Goal: Task Accomplishment & Management: Manage account settings

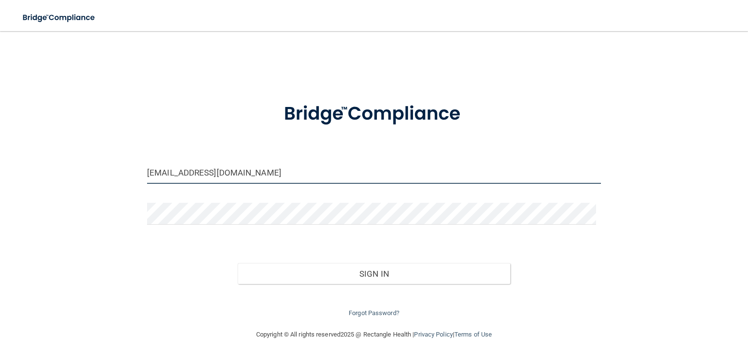
click at [187, 171] on input "[EMAIL_ADDRESS][DOMAIN_NAME]" at bounding box center [374, 173] width 454 height 22
click at [236, 176] on input "[EMAIL_ADDRESS][DOMAIN_NAME]" at bounding box center [374, 173] width 454 height 22
drag, startPoint x: 204, startPoint y: 176, endPoint x: 138, endPoint y: 168, distance: 66.7
click at [140, 168] on div "stephanie627@ymail.com" at bounding box center [374, 176] width 468 height 29
drag, startPoint x: 249, startPoint y: 166, endPoint x: 253, endPoint y: 172, distance: 7.4
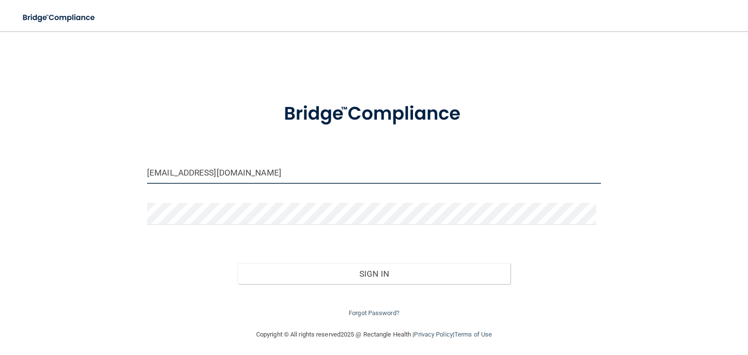
click at [125, 152] on div "stephanie627@ymail.com Invalid email/password. You don't have permission to acc…" at bounding box center [373, 180] width 709 height 278
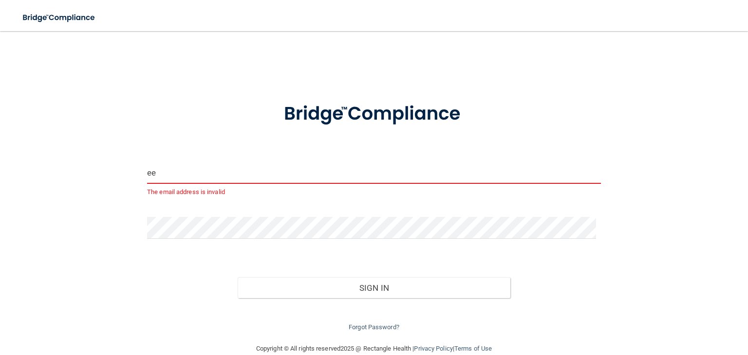
type input "[EMAIL_ADDRESS][DOMAIN_NAME]"
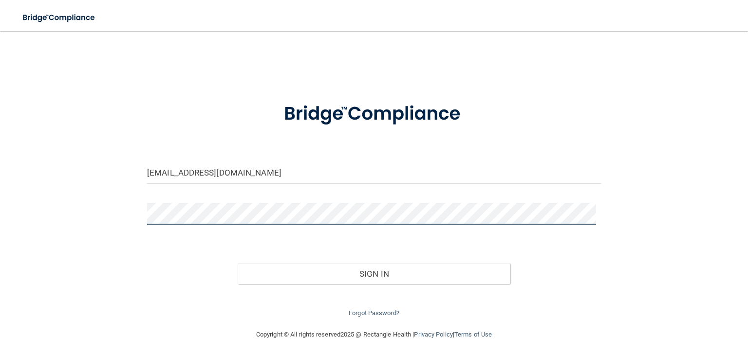
click at [238, 263] on button "Sign In" at bounding box center [374, 273] width 272 height 21
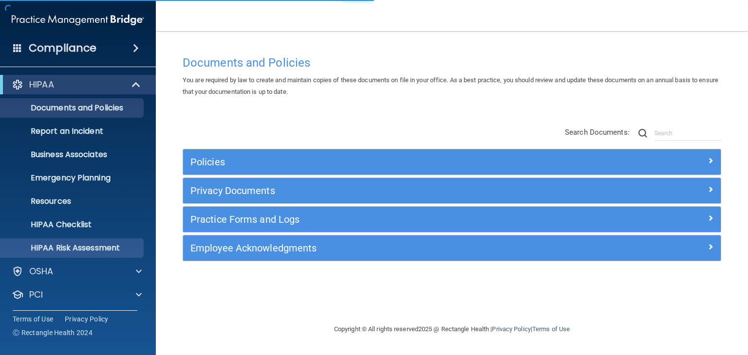
scroll to position [49, 0]
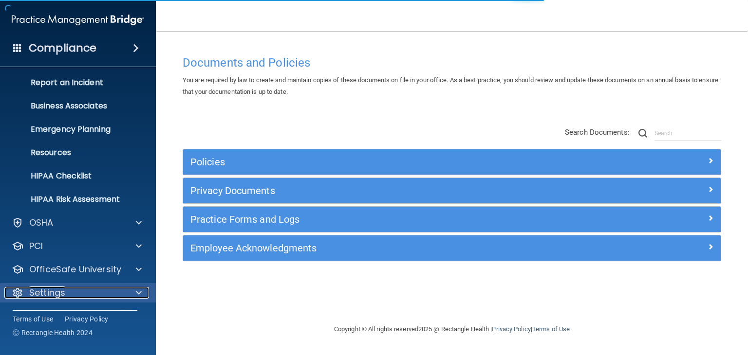
click at [143, 293] on div at bounding box center [137, 293] width 24 height 12
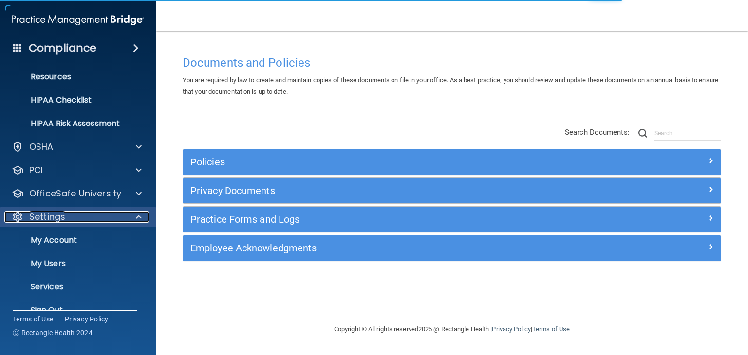
scroll to position [142, 0]
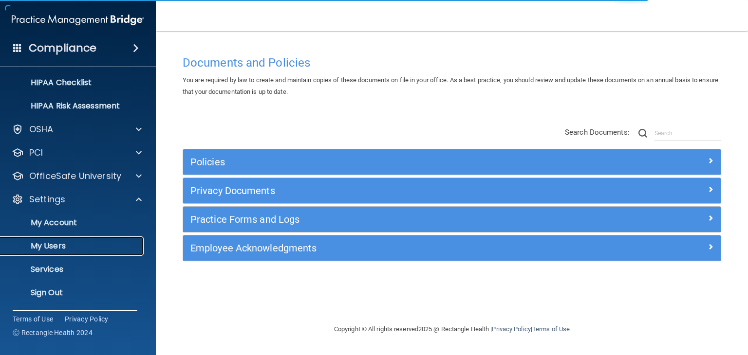
click at [101, 249] on p "My Users" at bounding box center [72, 246] width 133 height 10
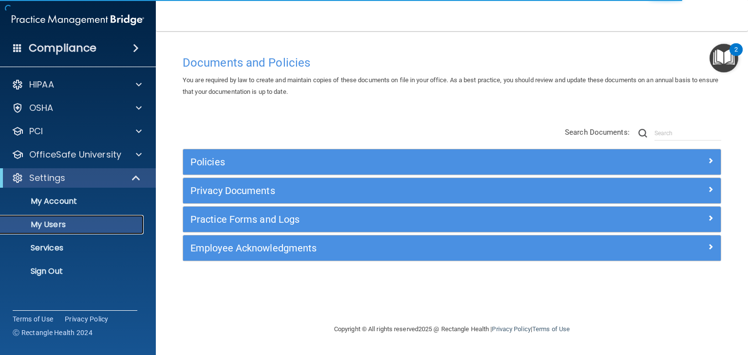
select select "20"
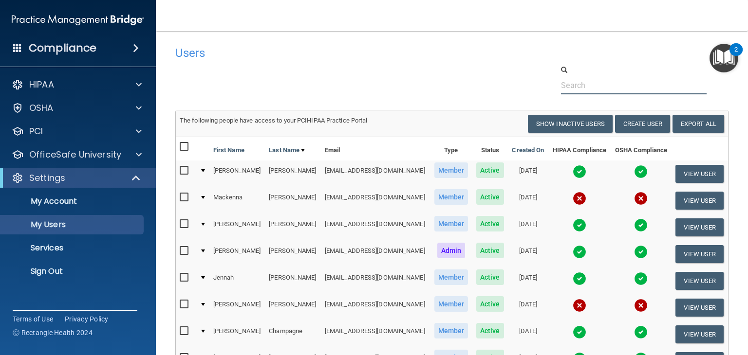
click at [565, 86] on input "text" at bounding box center [634, 85] width 146 height 18
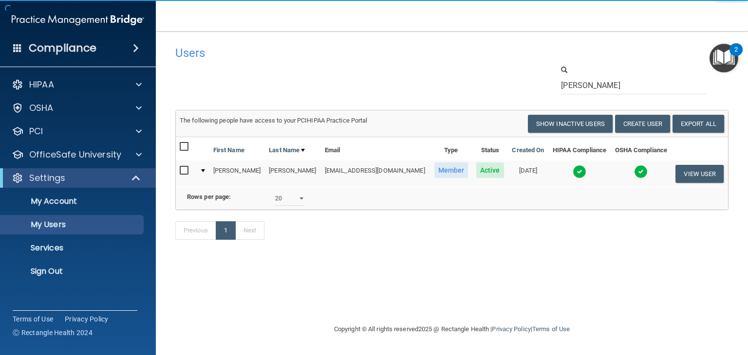
click at [573, 171] on img at bounding box center [580, 172] width 14 height 14
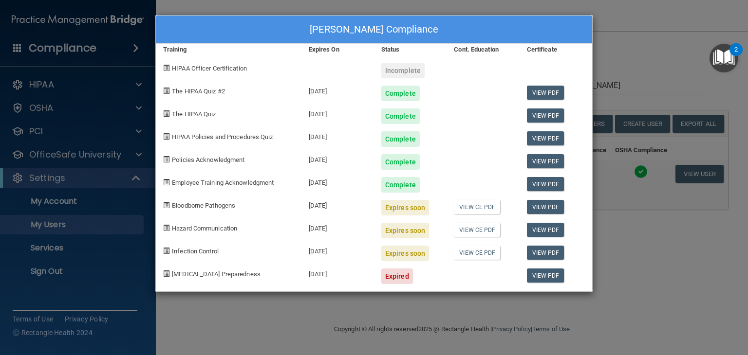
click at [255, 316] on div "Melissa Elam's Compliance Training Expires On Status Cont. Education Certificat…" at bounding box center [374, 177] width 748 height 355
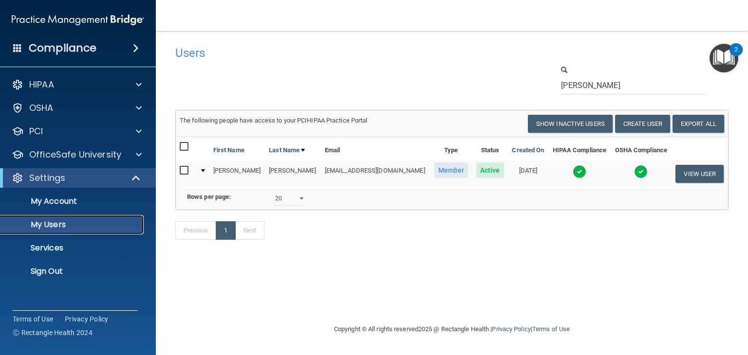
click at [90, 222] on p "My Users" at bounding box center [72, 225] width 133 height 10
click at [610, 83] on input "elam" at bounding box center [634, 85] width 146 height 18
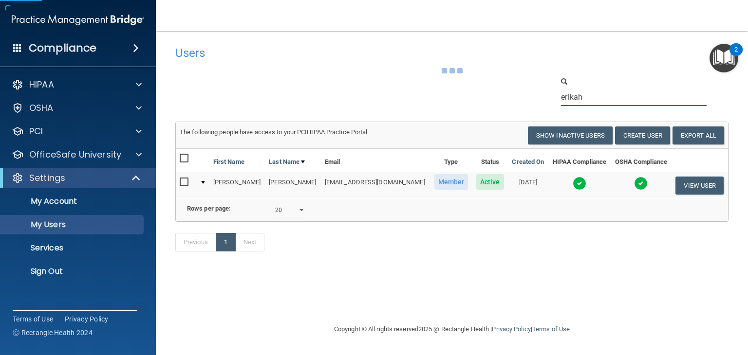
type input "erikah"
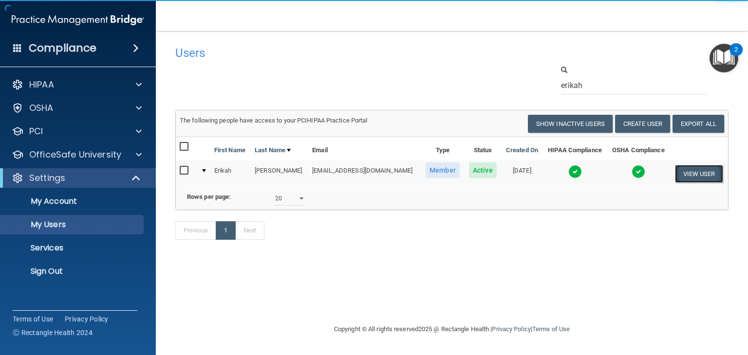
click at [688, 174] on button "View User" at bounding box center [699, 174] width 48 height 18
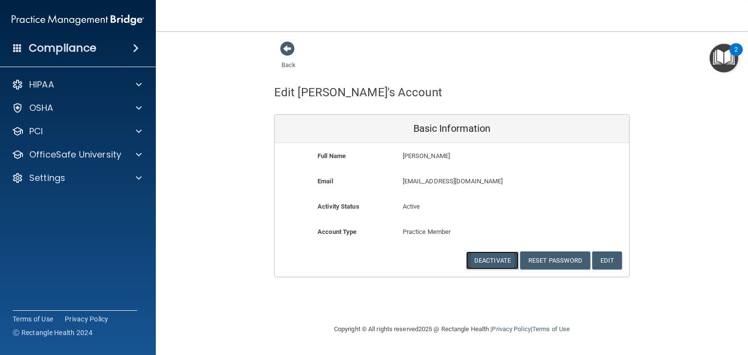
click at [502, 267] on button "Deactivate" at bounding box center [492, 261] width 53 height 18
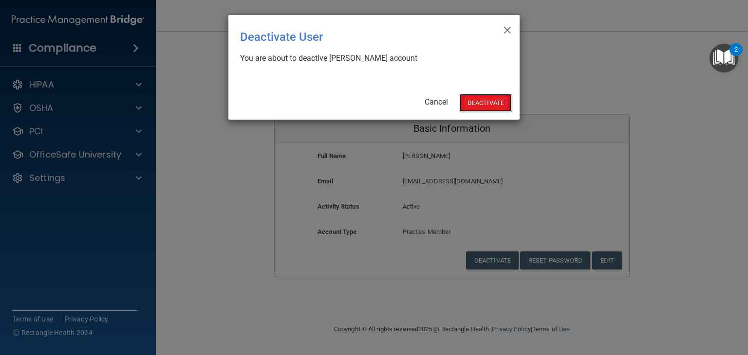
click at [497, 110] on button "Deactivate" at bounding box center [485, 103] width 53 height 18
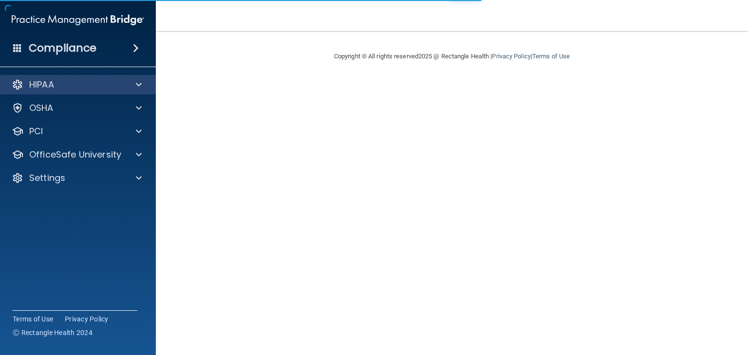
click at [125, 91] on div "HIPAA" at bounding box center [78, 84] width 156 height 19
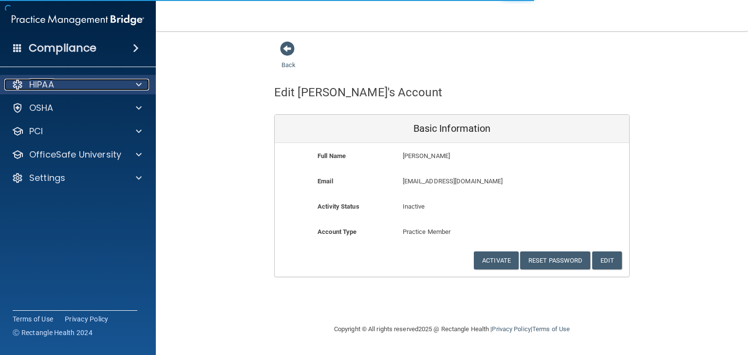
click at [136, 84] on span at bounding box center [139, 85] width 6 height 12
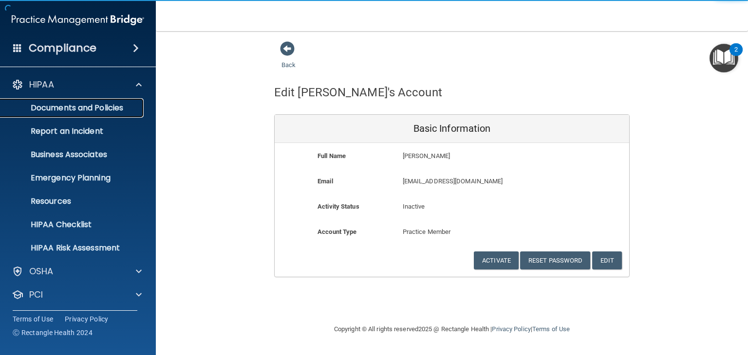
click at [97, 106] on p "Documents and Policies" at bounding box center [72, 108] width 133 height 10
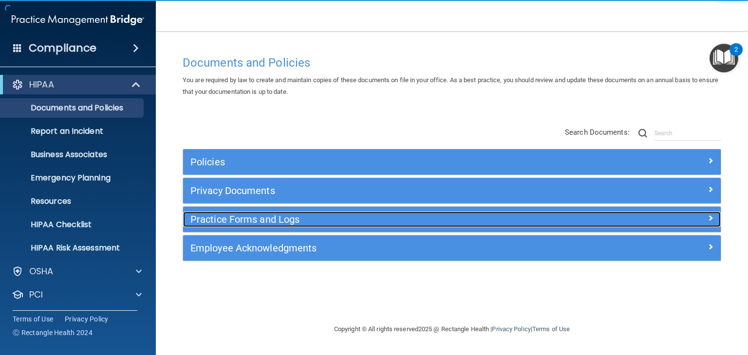
click at [282, 218] on h5 "Practice Forms and Logs" at bounding box center [384, 219] width 389 height 11
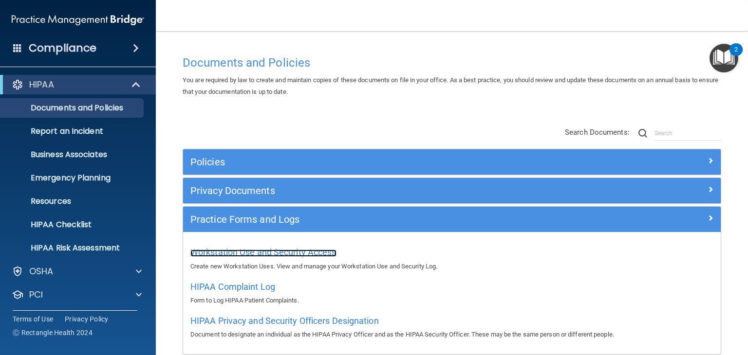
click at [300, 256] on span "Workstation Use and Security Access" at bounding box center [263, 252] width 146 height 10
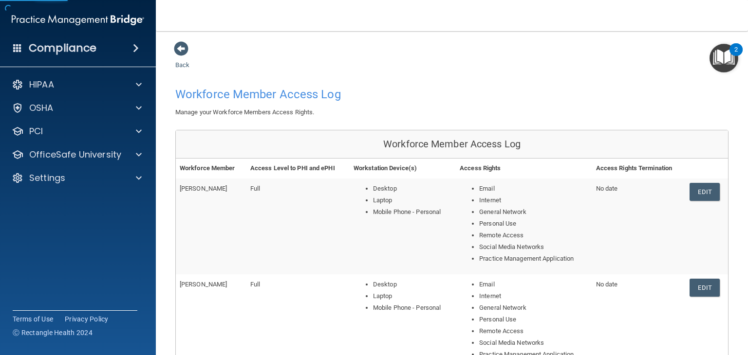
scroll to position [443, 0]
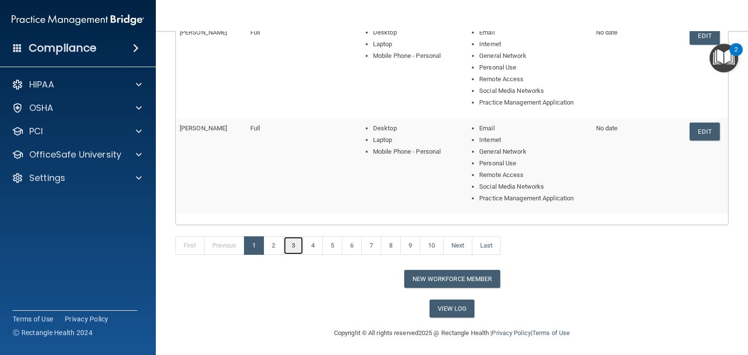
click at [288, 247] on link "3" at bounding box center [293, 246] width 20 height 19
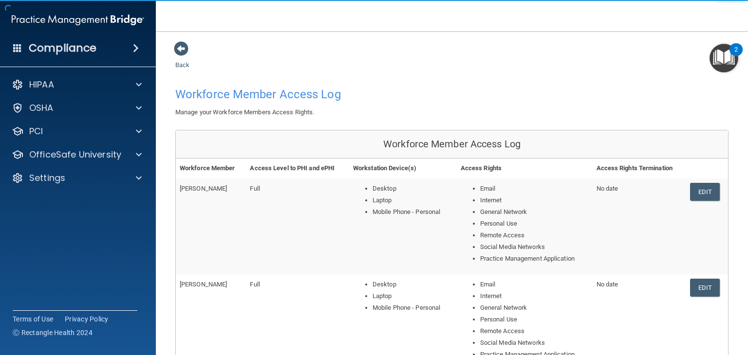
scroll to position [443, 0]
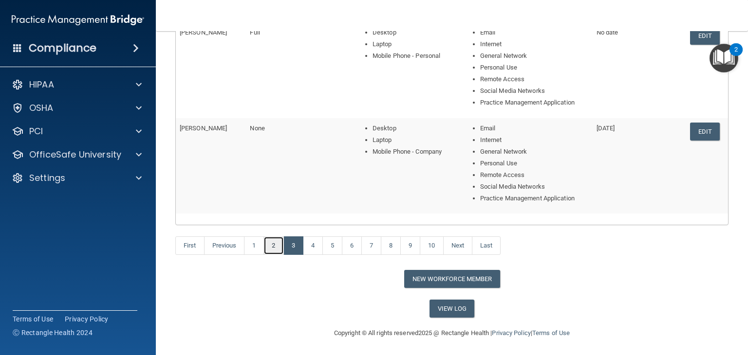
click at [278, 249] on link "2" at bounding box center [273, 246] width 20 height 19
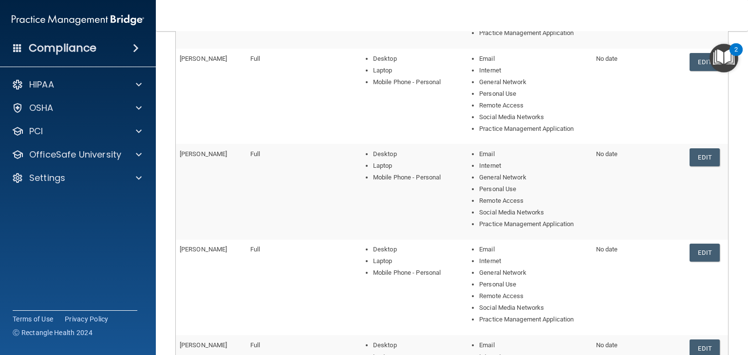
scroll to position [245, 0]
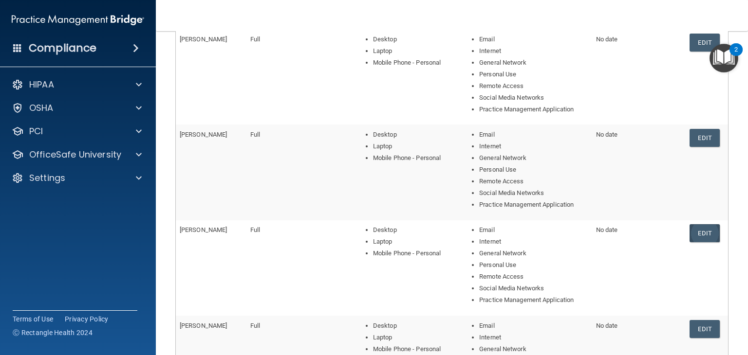
click at [694, 233] on link "Edit" at bounding box center [704, 233] width 30 height 18
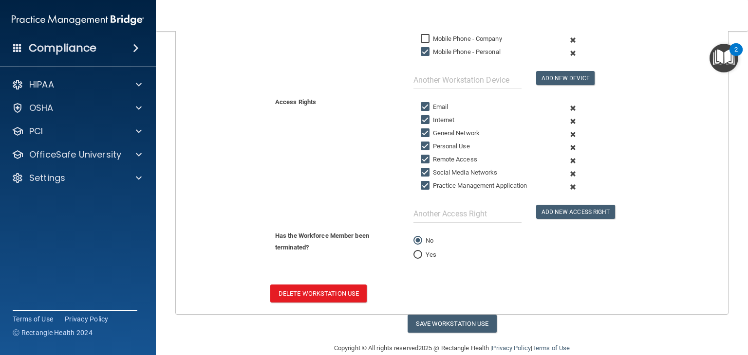
click at [430, 251] on label "Yes" at bounding box center [424, 255] width 23 height 12
click at [422, 252] on input "Yes" at bounding box center [417, 255] width 9 height 7
radio input "true"
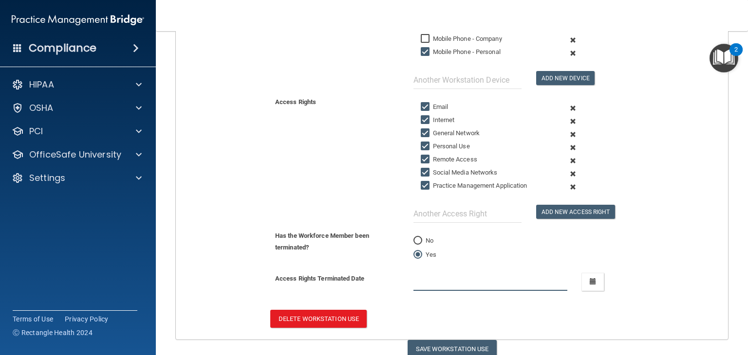
click at [509, 277] on input "text" at bounding box center [490, 282] width 154 height 18
click at [585, 284] on button "button" at bounding box center [592, 282] width 22 height 18
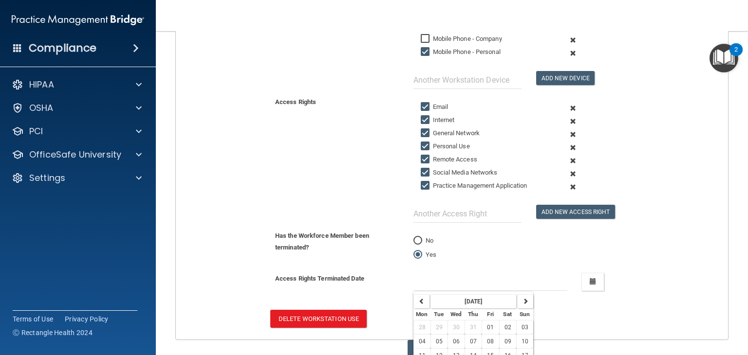
scroll to position [292, 0]
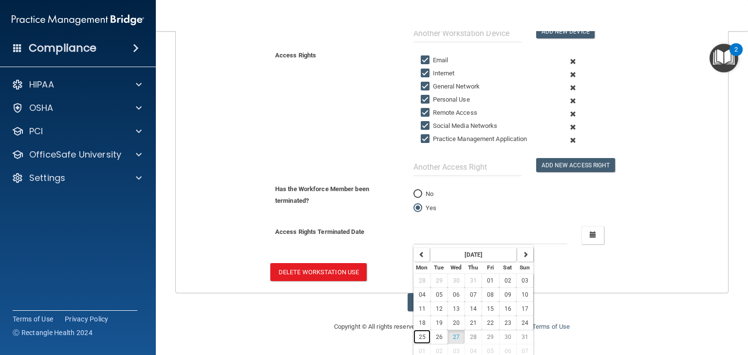
click at [419, 334] on span "25" at bounding box center [422, 337] width 7 height 7
type input "[DATE]"
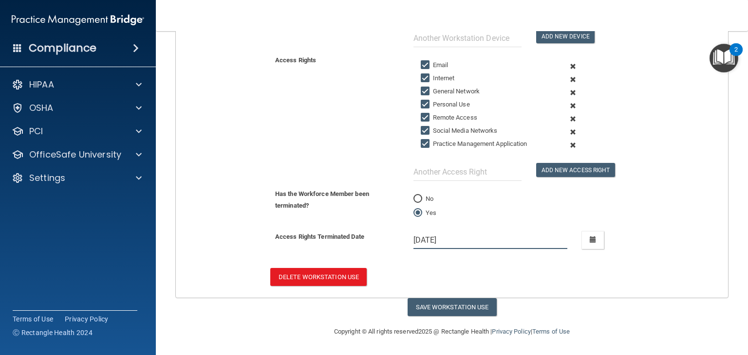
scroll to position [284, 0]
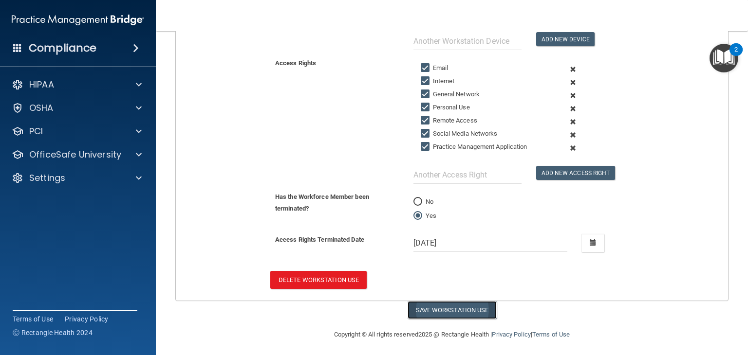
click at [434, 308] on button "Save Workstation Use" at bounding box center [452, 310] width 89 height 18
select select "? string:Full ?"
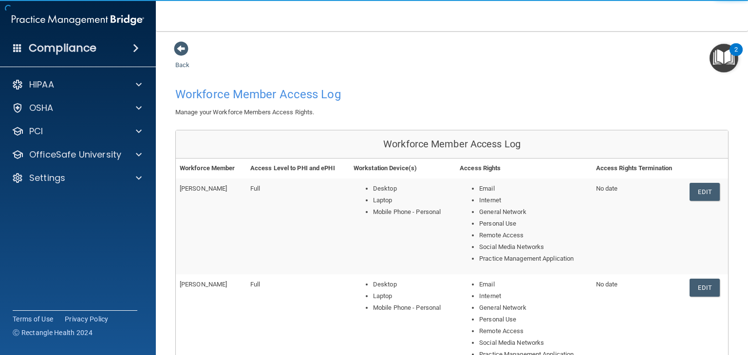
scroll to position [443, 0]
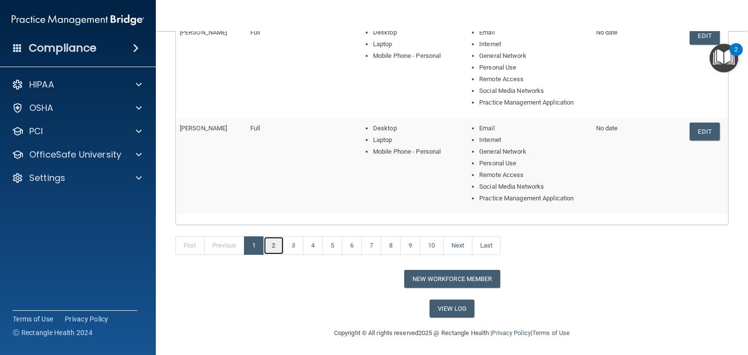
click at [278, 248] on link "2" at bounding box center [273, 246] width 20 height 19
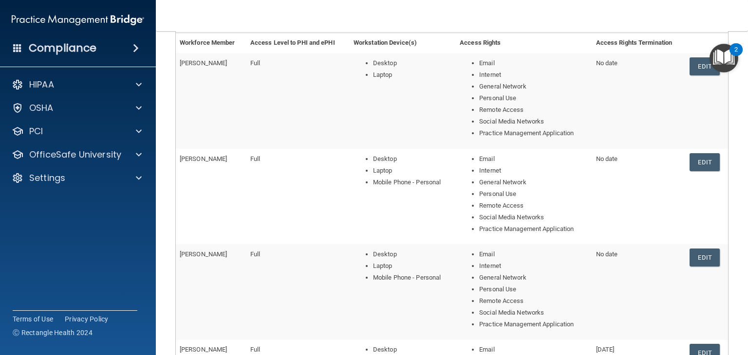
scroll to position [127, 0]
click at [691, 65] on link "Edit" at bounding box center [704, 65] width 30 height 18
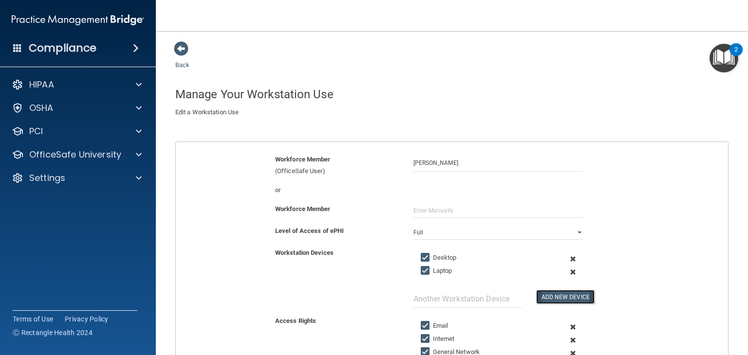
click at [557, 295] on button "Add New Device" at bounding box center [565, 297] width 58 height 14
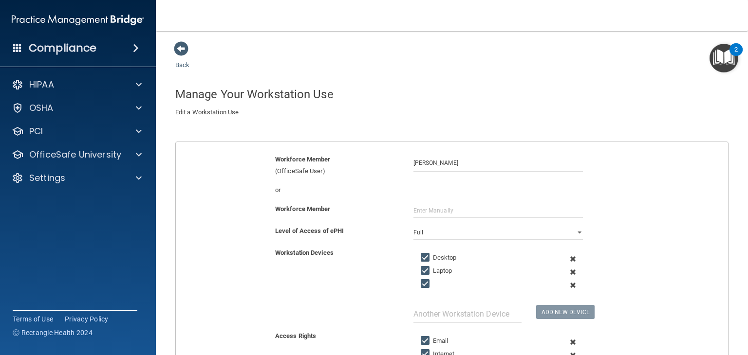
click at [519, 283] on div at bounding box center [483, 285] width 141 height 15
click at [484, 312] on input "text" at bounding box center [467, 314] width 108 height 18
type input "m"
click at [567, 285] on span at bounding box center [573, 285] width 22 height 13
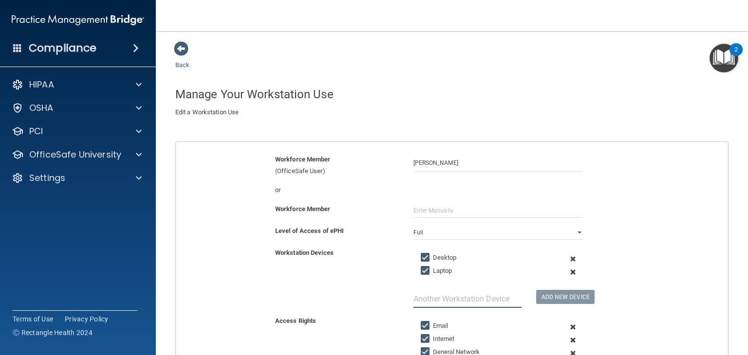
click at [479, 295] on input "text" at bounding box center [467, 299] width 108 height 18
type input "mobile-personal"
click at [539, 296] on button "Add New Device" at bounding box center [565, 297] width 58 height 14
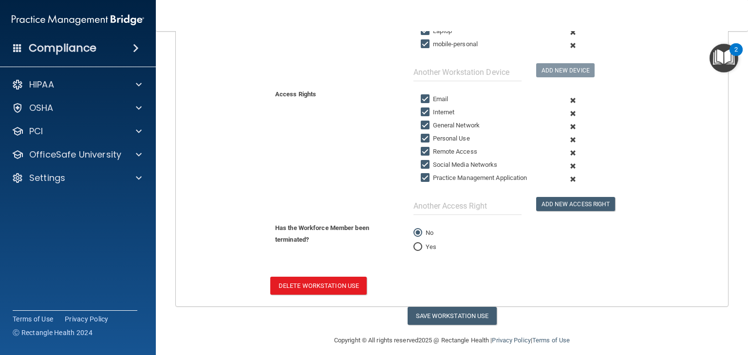
scroll to position [246, 0]
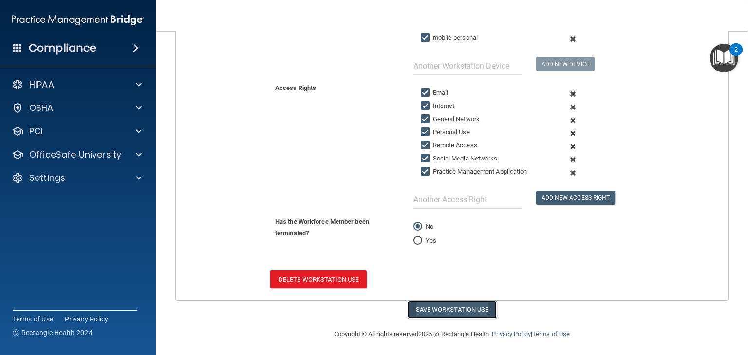
click at [461, 313] on button "Save Workstation Use" at bounding box center [452, 310] width 89 height 18
select select "? string:Full ?"
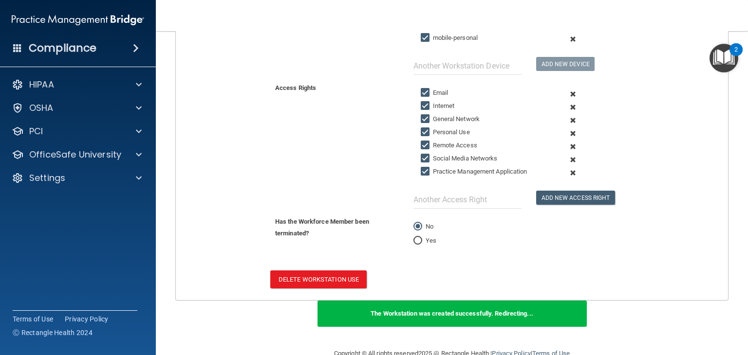
scroll to position [0, 0]
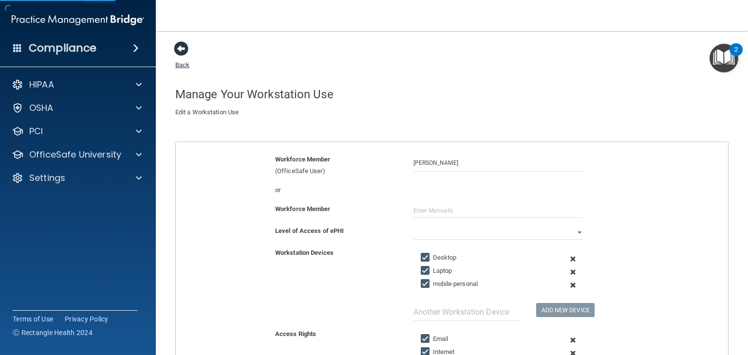
click at [183, 49] on span at bounding box center [181, 48] width 15 height 15
click at [186, 65] on link "Back" at bounding box center [182, 59] width 14 height 19
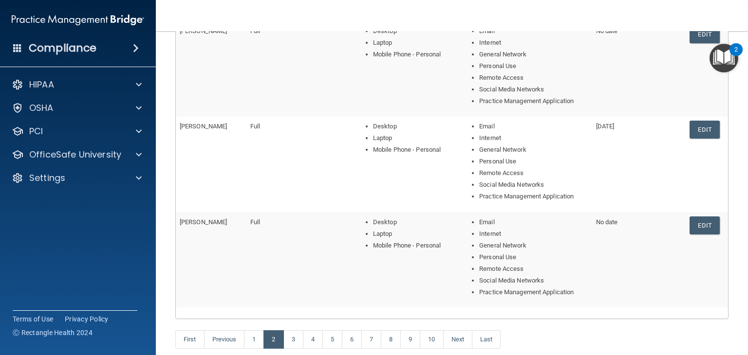
scroll to position [391, 0]
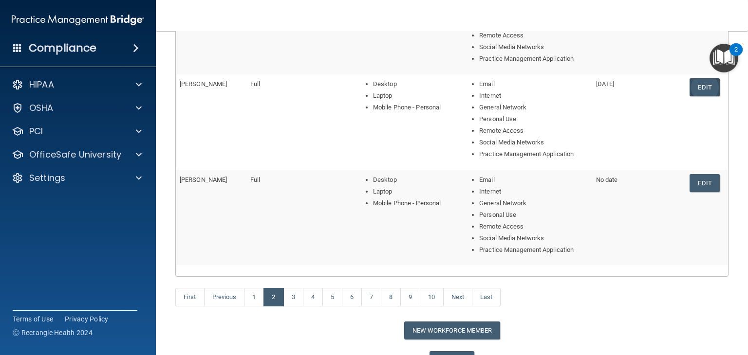
click at [693, 83] on link "Edit" at bounding box center [704, 87] width 30 height 18
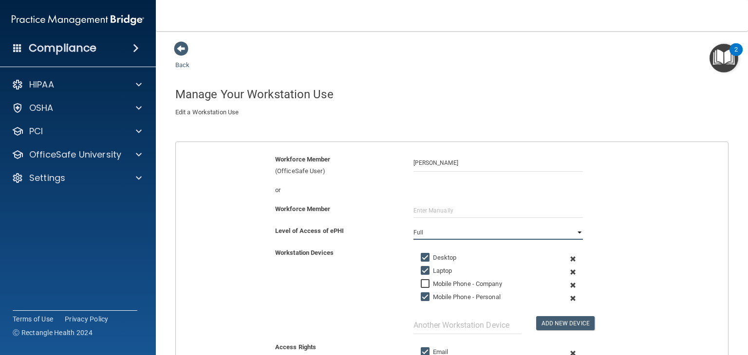
click at [574, 232] on select "Full Limited None" at bounding box center [497, 232] width 169 height 15
click at [413, 225] on select "Full Limited None" at bounding box center [497, 232] width 169 height 15
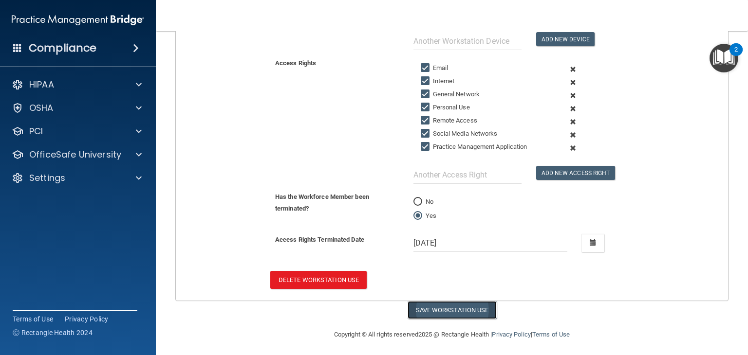
click at [459, 306] on button "Save Workstation Use" at bounding box center [452, 310] width 89 height 18
select select "? string:None ?"
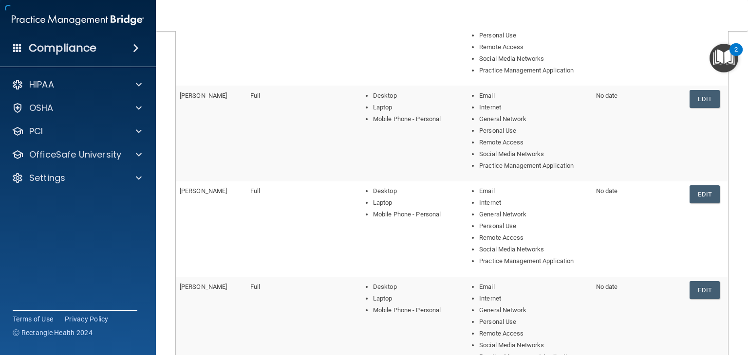
scroll to position [424, 0]
